Goal: Task Accomplishment & Management: Use online tool/utility

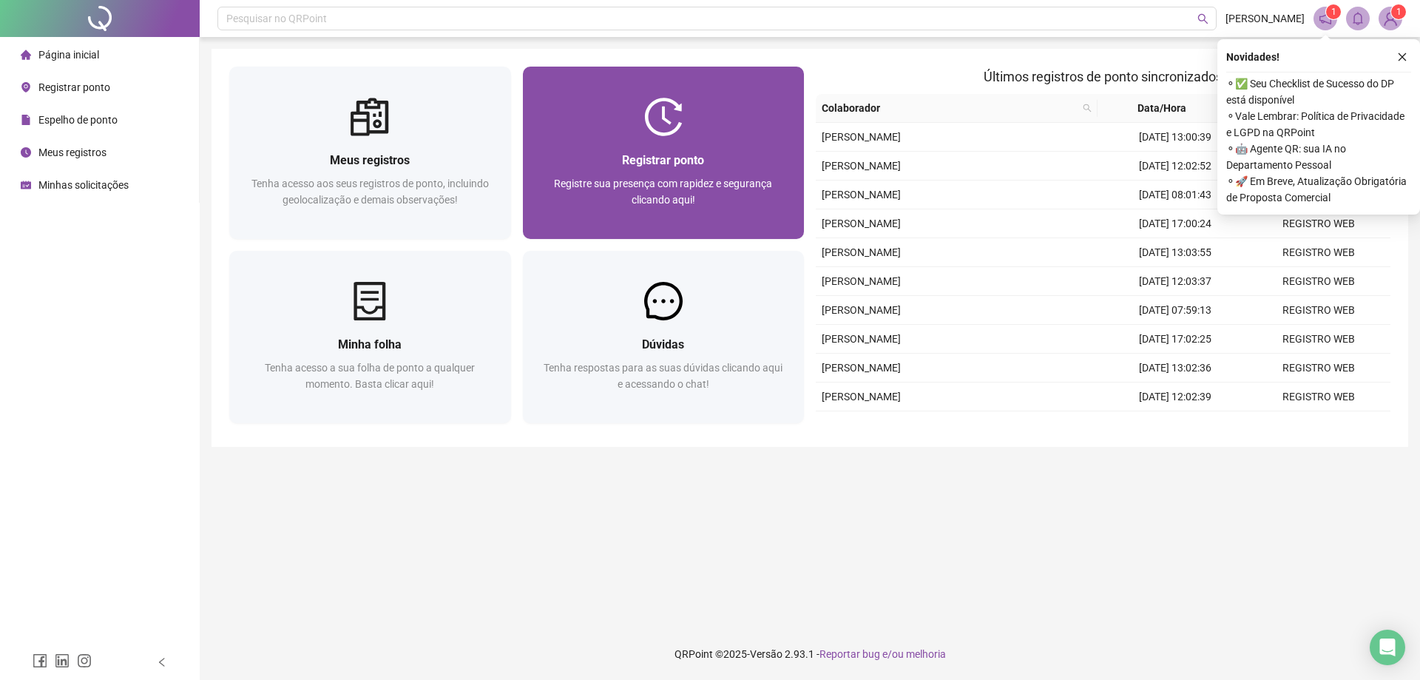
click at [561, 185] on span "Registre sua presença com rapidez e segurança clicando aqui!" at bounding box center [663, 191] width 218 height 28
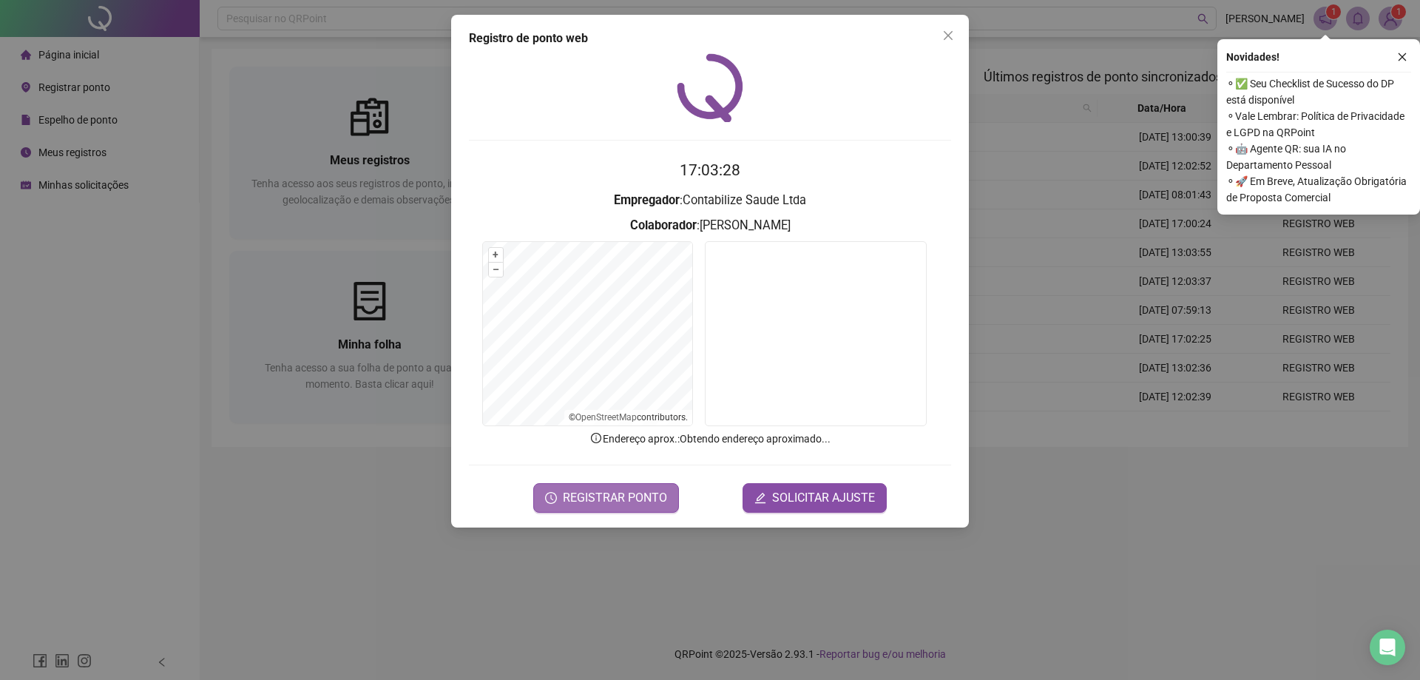
click at [632, 492] on span "REGISTRAR PONTO" at bounding box center [615, 498] width 104 height 18
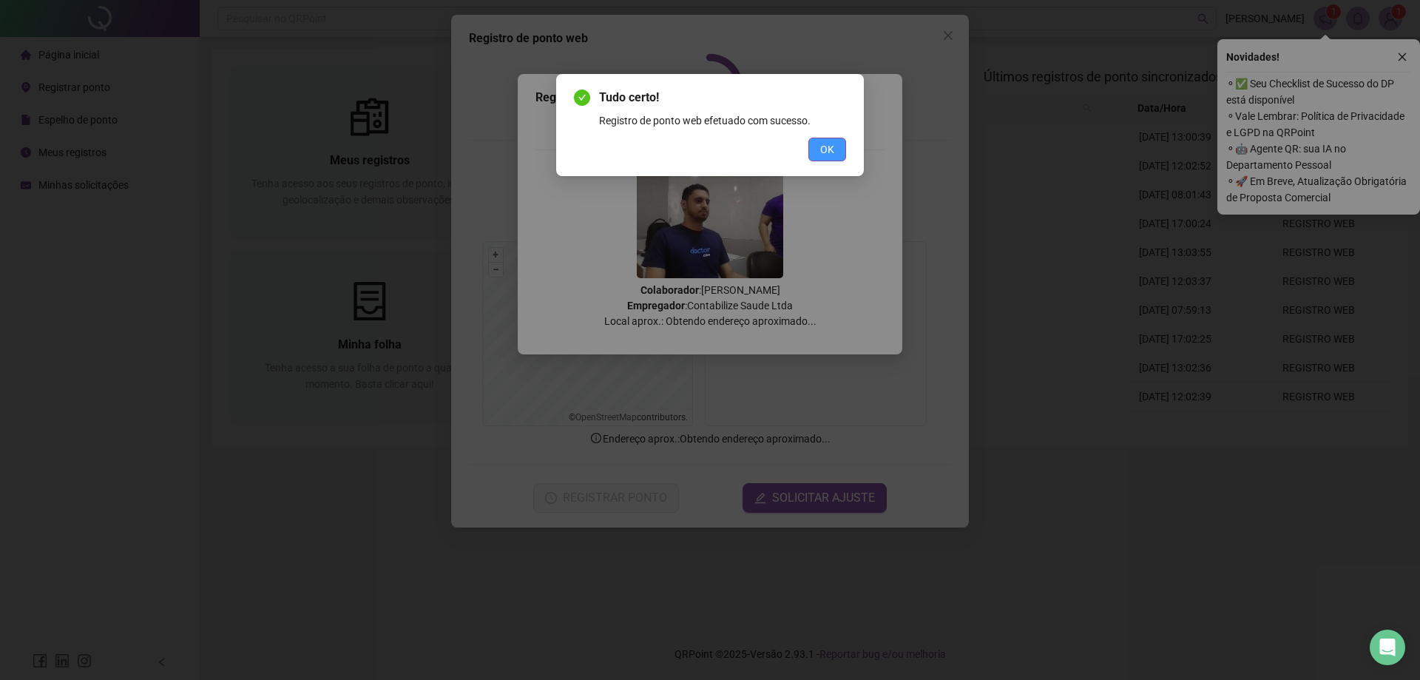
click at [839, 149] on button "OK" at bounding box center [827, 150] width 38 height 24
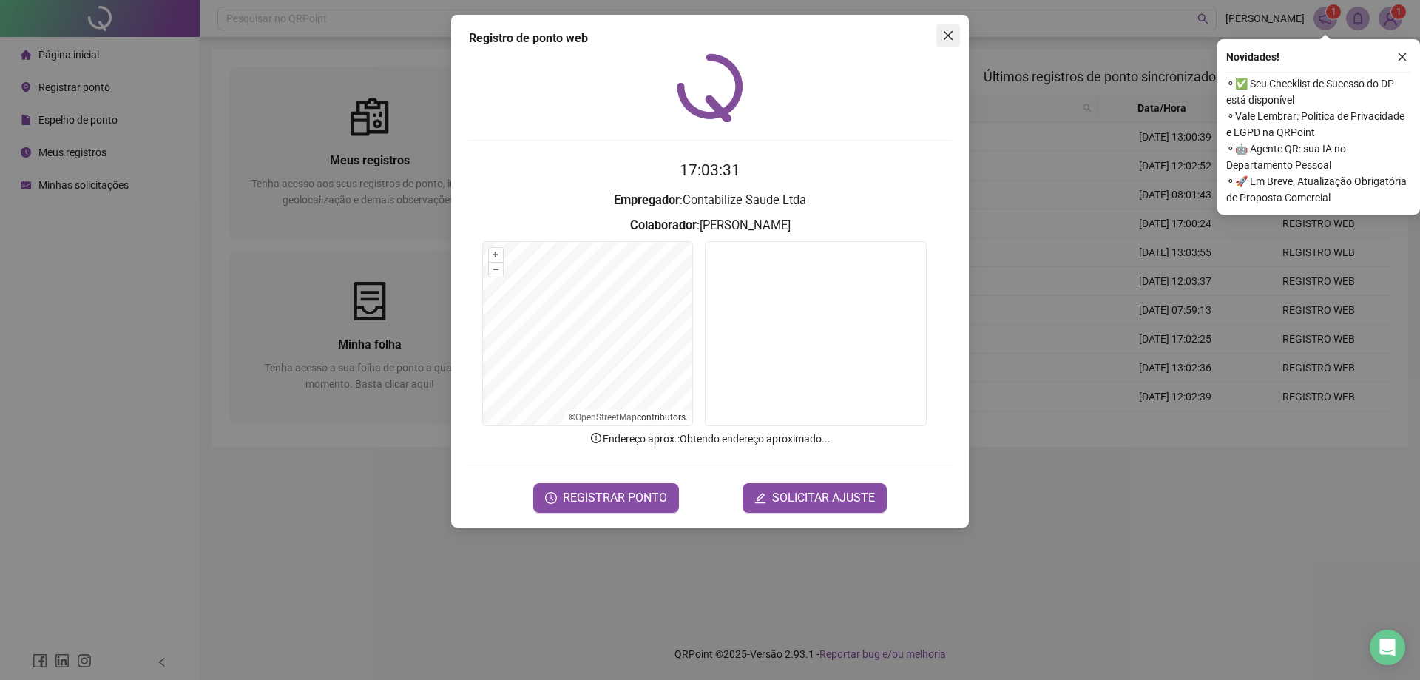
click at [953, 44] on button "Close" at bounding box center [948, 36] width 24 height 24
